Goal: Task Accomplishment & Management: Use online tool/utility

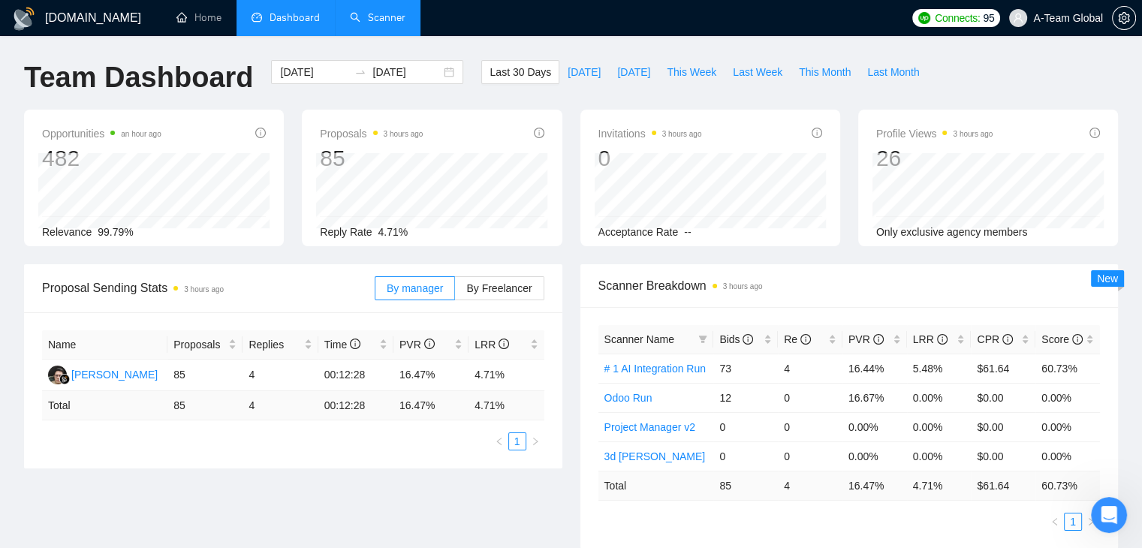
click at [381, 24] on link "Scanner" at bounding box center [378, 17] width 56 height 13
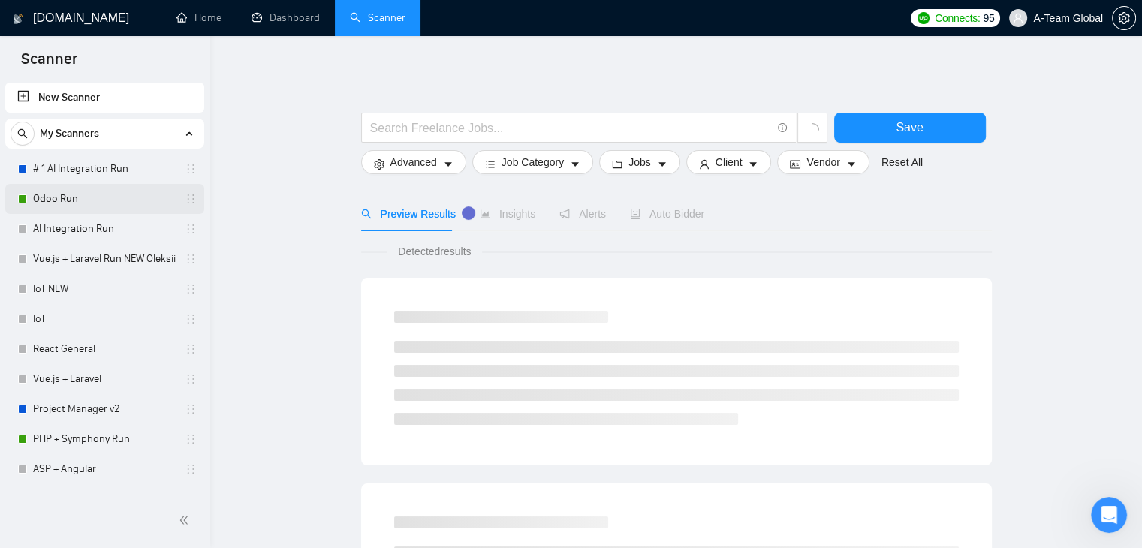
click at [116, 200] on link "Odoo Run" at bounding box center [104, 199] width 143 height 30
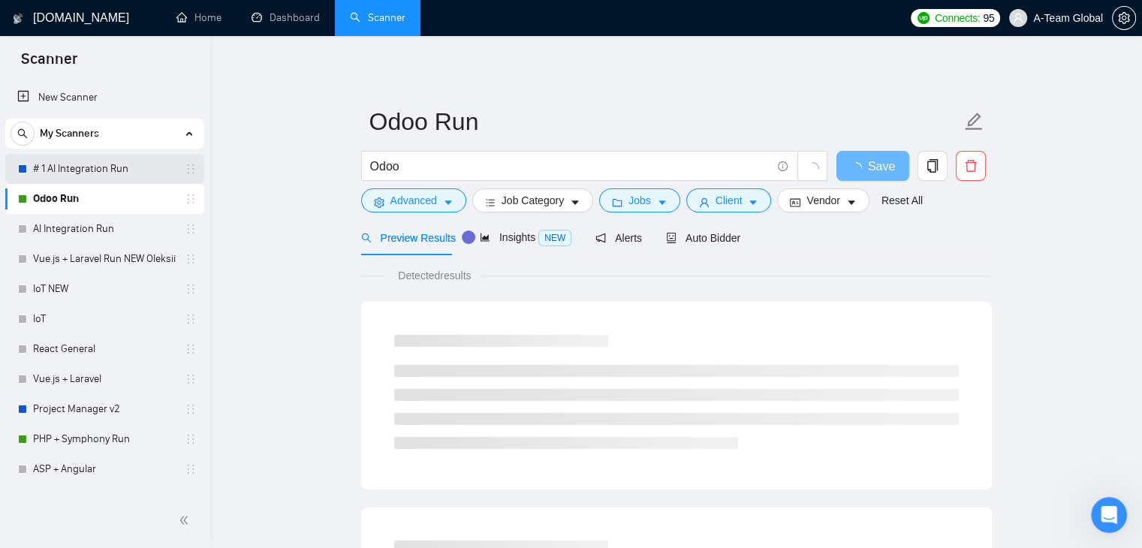
click at [136, 163] on link "# 1 AI Integration Run" at bounding box center [104, 169] width 143 height 30
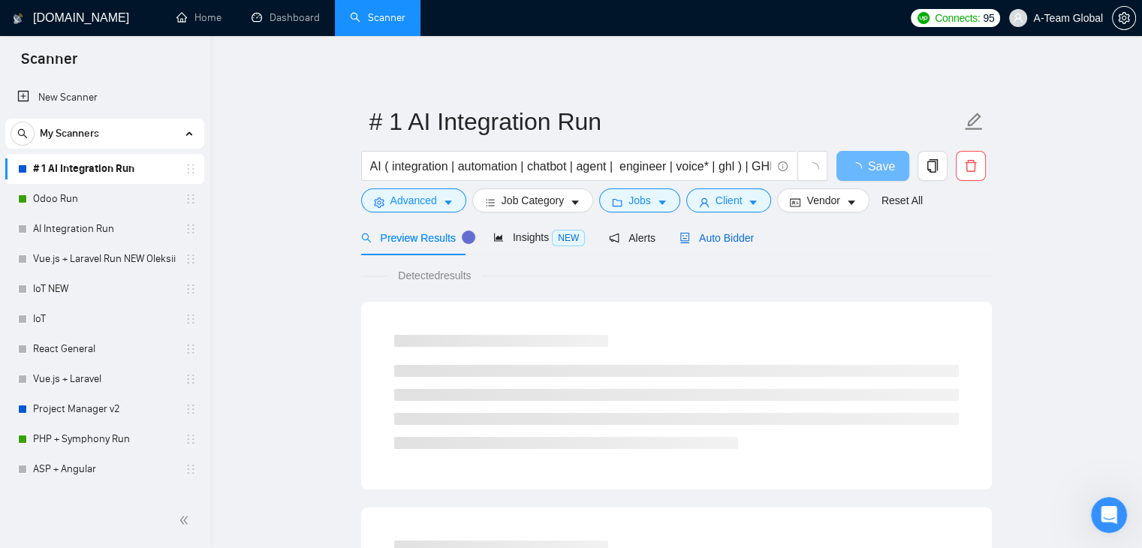
click at [717, 244] on span "Auto Bidder" at bounding box center [717, 238] width 74 height 12
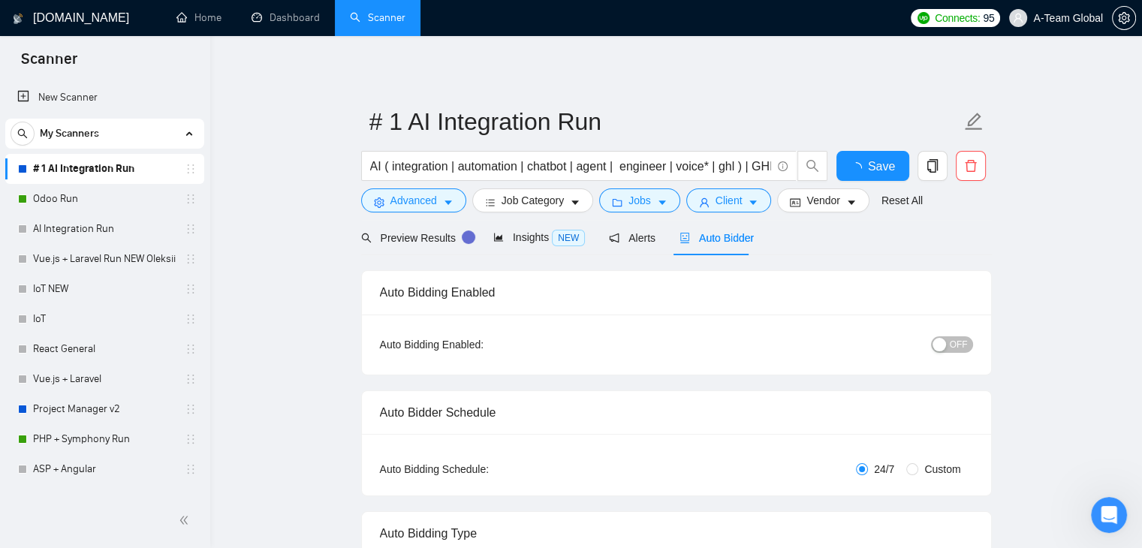
checkbox input "true"
click at [131, 200] on link "Odoo Run" at bounding box center [104, 199] width 143 height 30
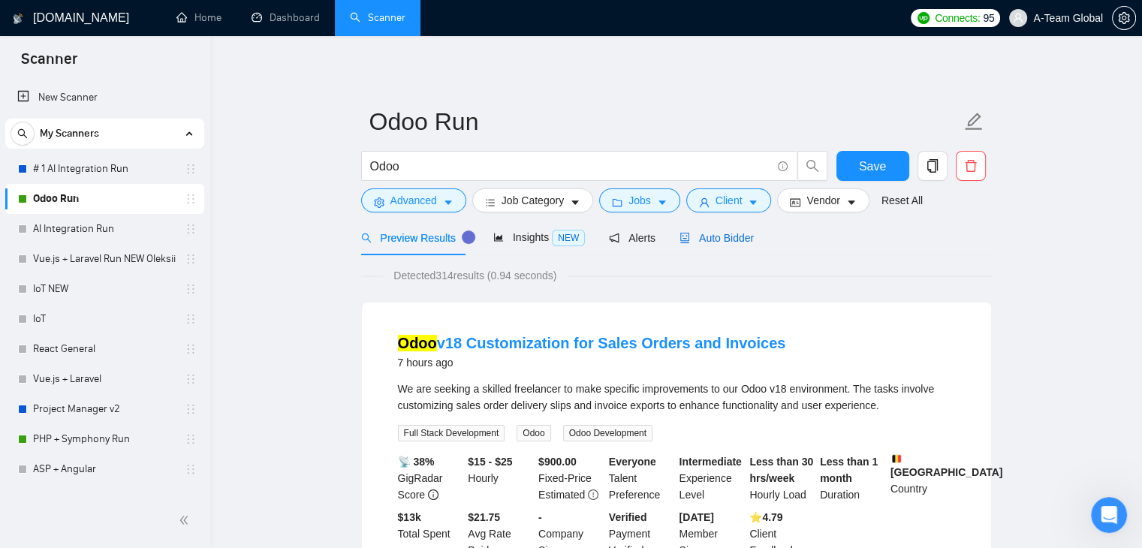
click at [700, 235] on span "Auto Bidder" at bounding box center [717, 238] width 74 height 12
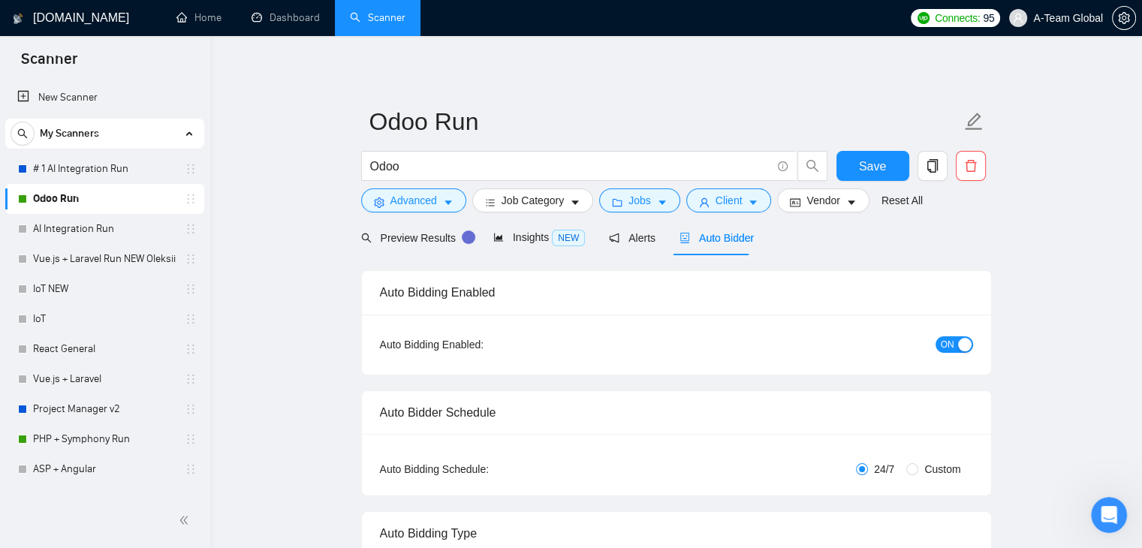
click at [951, 343] on span "ON" at bounding box center [948, 344] width 14 height 17
